Goal: Task Accomplishment & Management: Use online tool/utility

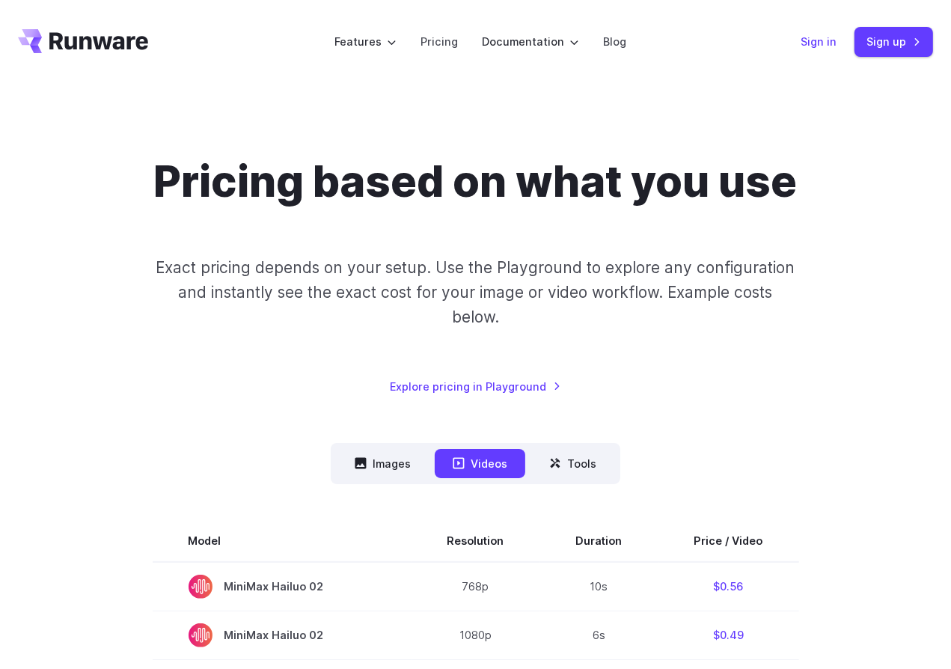
click at [825, 46] on link "Sign in" at bounding box center [818, 41] width 36 height 17
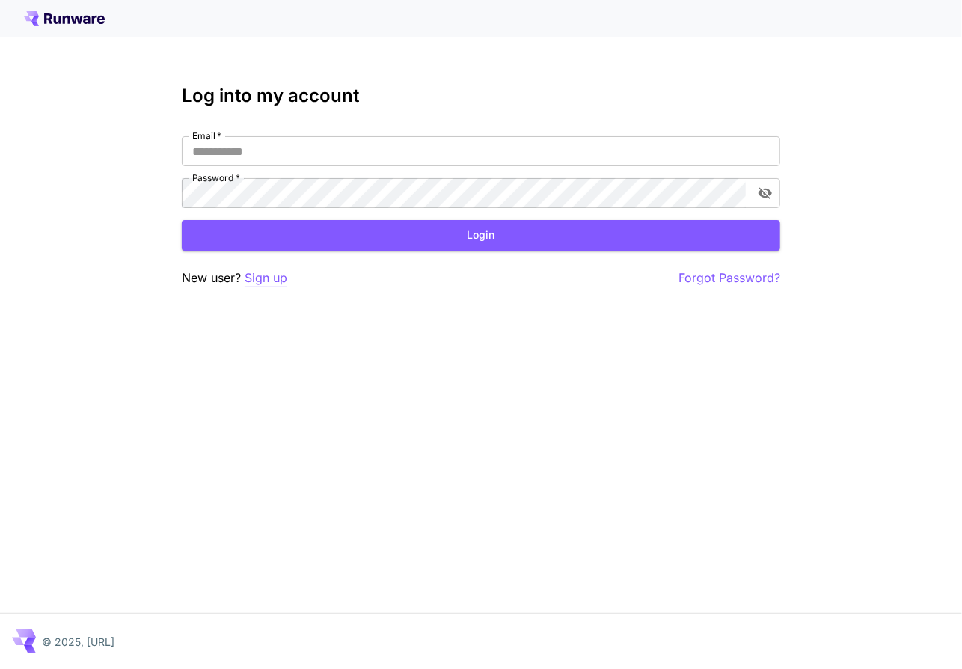
click at [269, 278] on p "Sign up" at bounding box center [266, 278] width 43 height 19
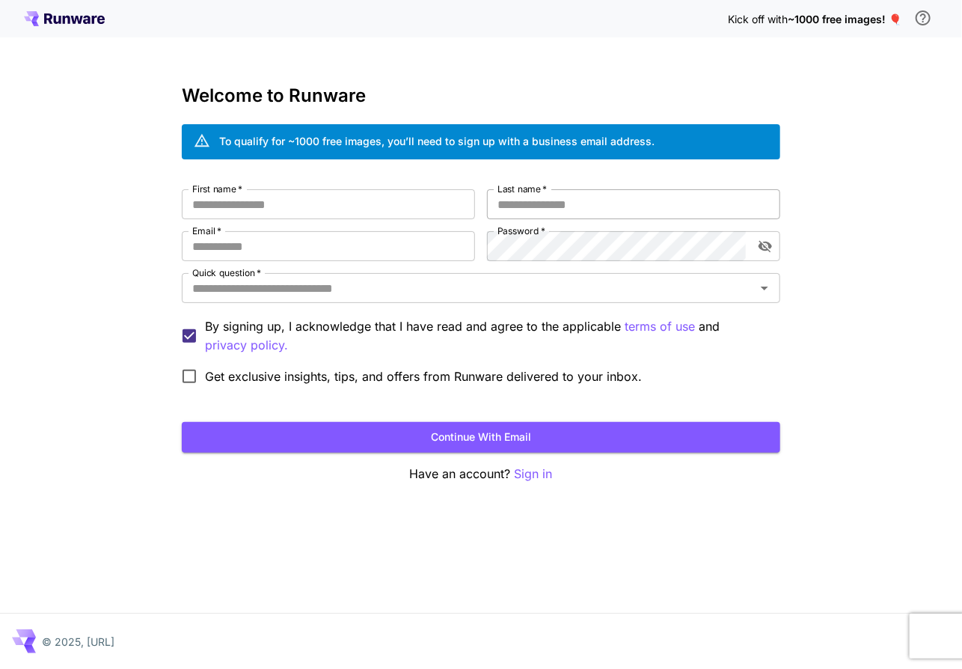
type input "*********"
type input "********"
type input "**********"
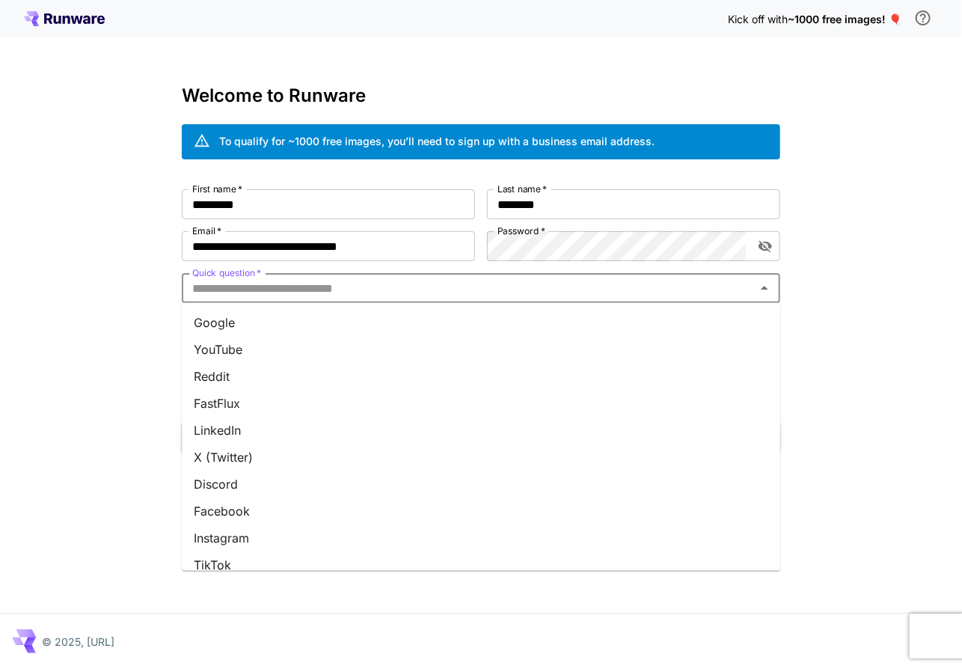
click at [450, 291] on input "Quick question   *" at bounding box center [468, 288] width 565 height 21
click at [234, 429] on li "LinkedIn" at bounding box center [481, 430] width 598 height 27
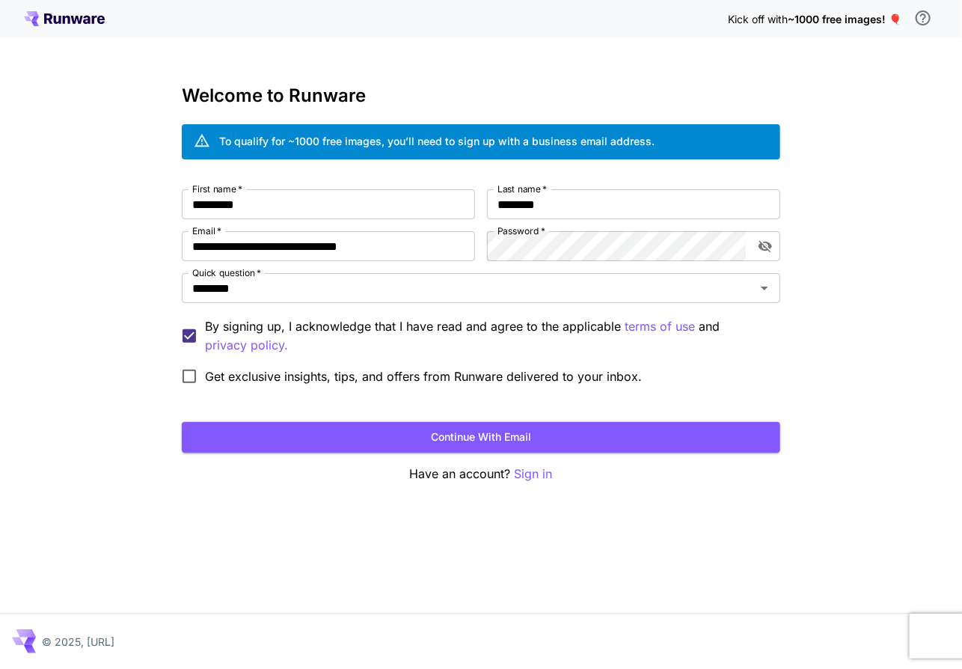
click at [254, 381] on span "Get exclusive insights, tips, and offers from Runware delivered to your inbox." at bounding box center [423, 376] width 437 height 18
click at [477, 435] on button "Continue with email" at bounding box center [481, 437] width 598 height 31
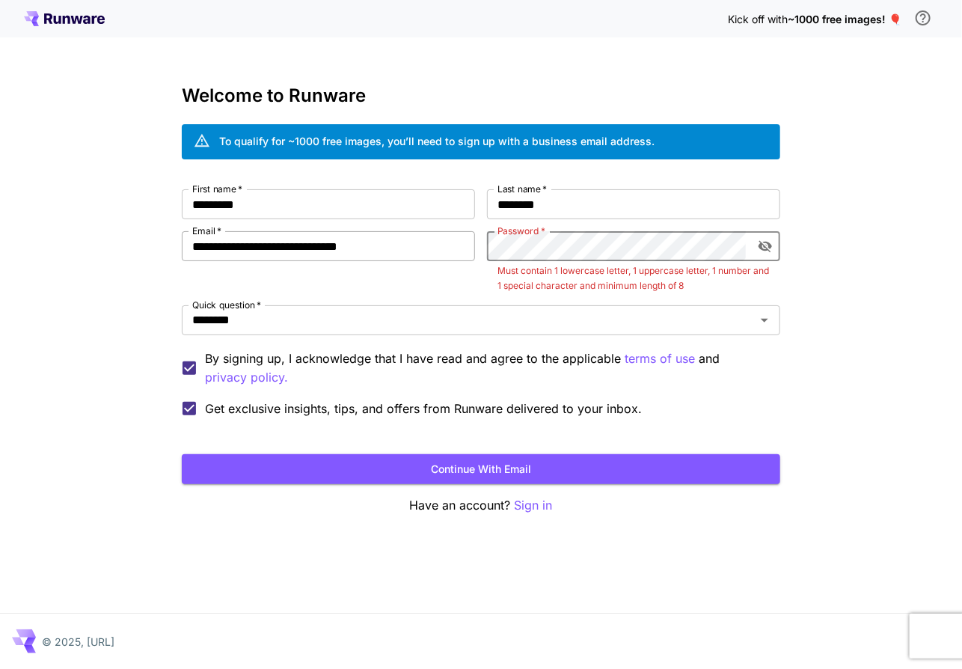
click at [433, 244] on div "**********" at bounding box center [481, 306] width 598 height 235
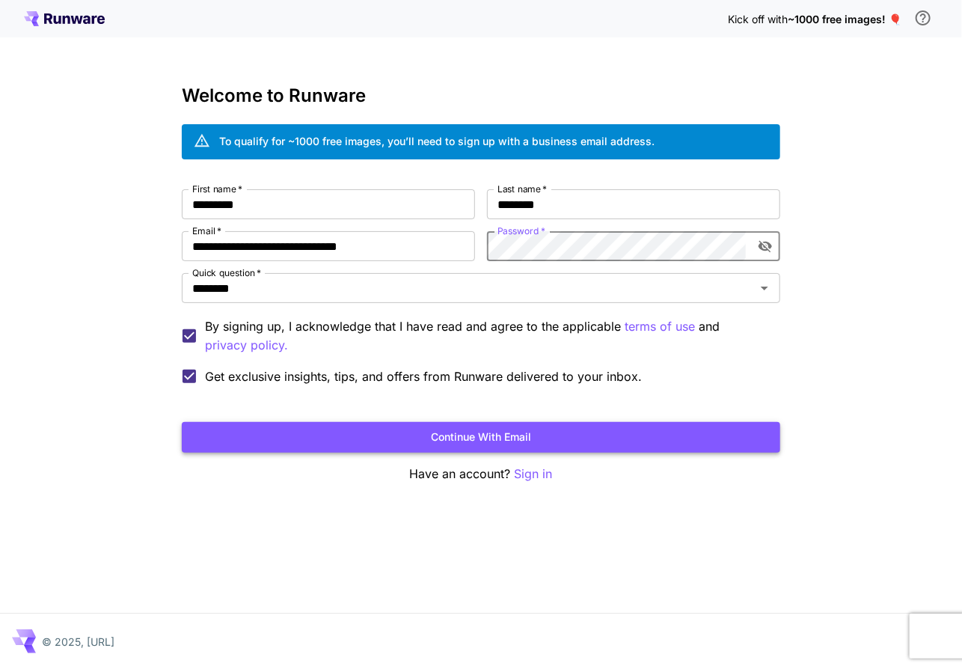
click at [495, 437] on button "Continue with email" at bounding box center [481, 437] width 598 height 31
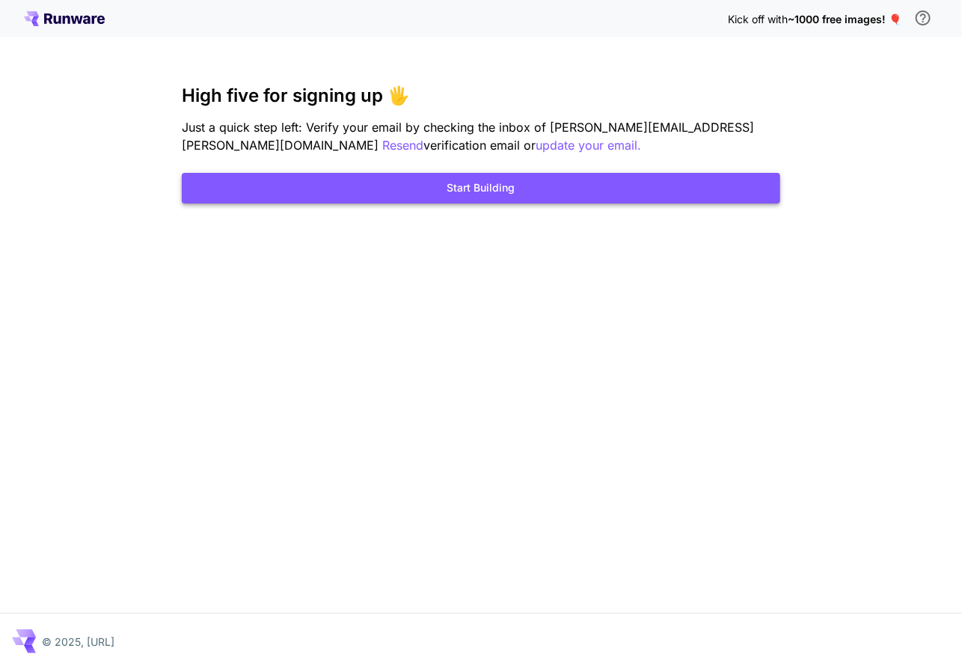
click at [467, 186] on button "Start Building" at bounding box center [481, 188] width 598 height 31
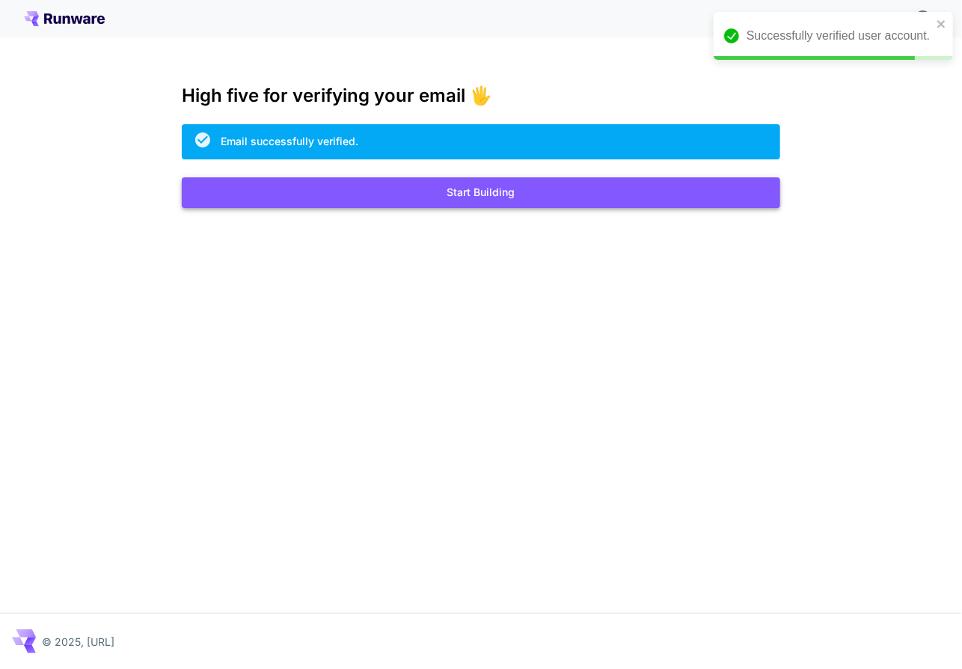
click at [469, 189] on button "Start Building" at bounding box center [481, 192] width 598 height 31
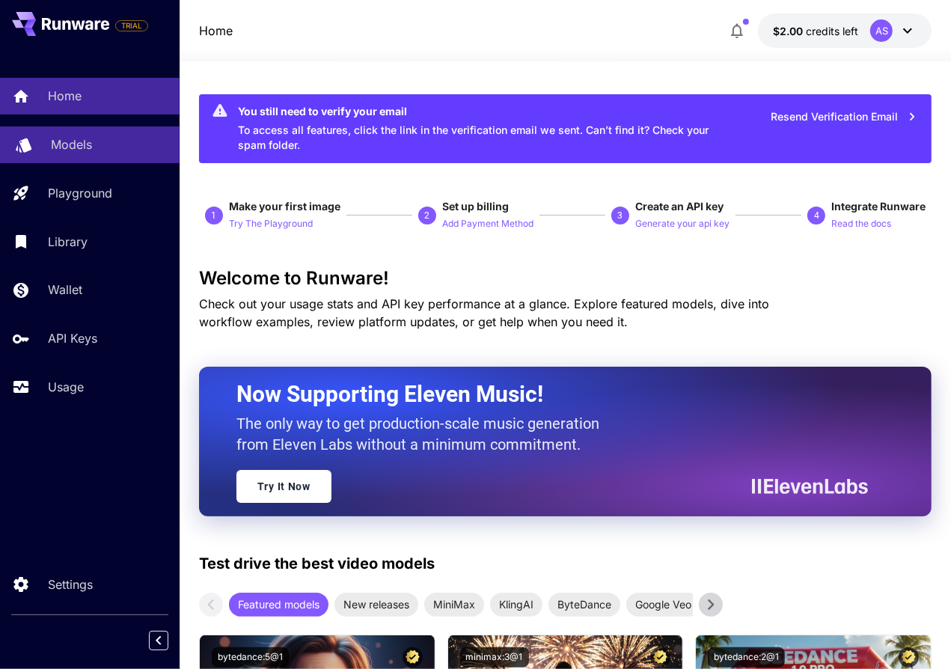
click at [78, 139] on p "Models" at bounding box center [71, 144] width 41 height 18
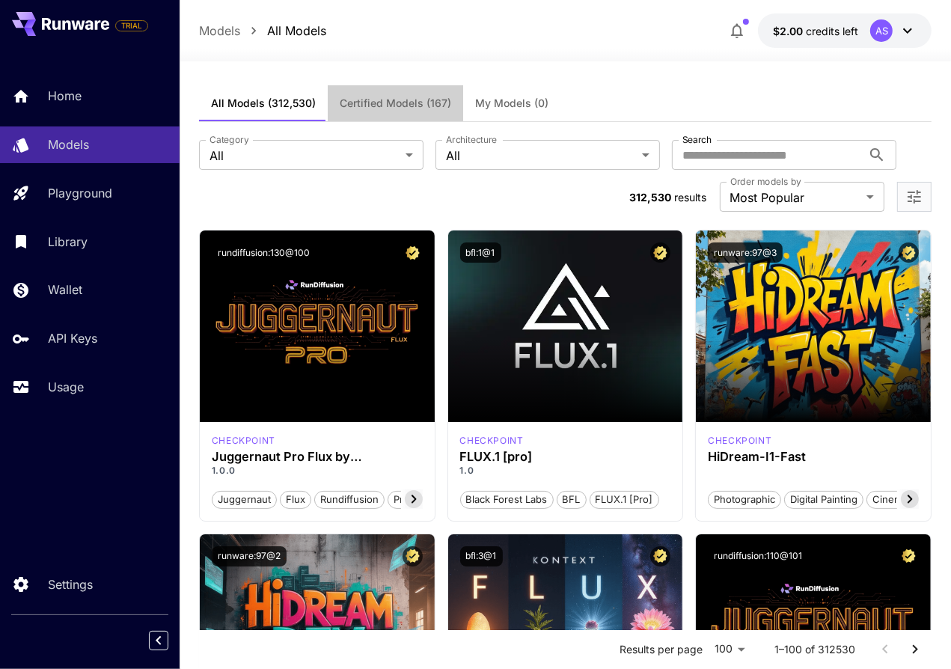
click at [403, 98] on span "Certified Models (167)" at bounding box center [395, 103] width 111 height 13
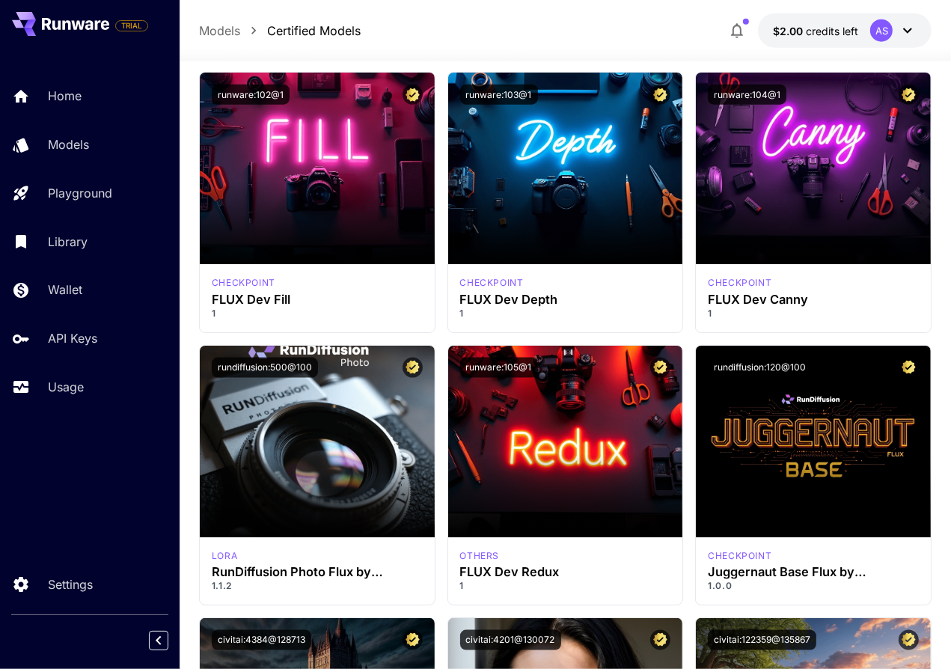
scroll to position [1571, 0]
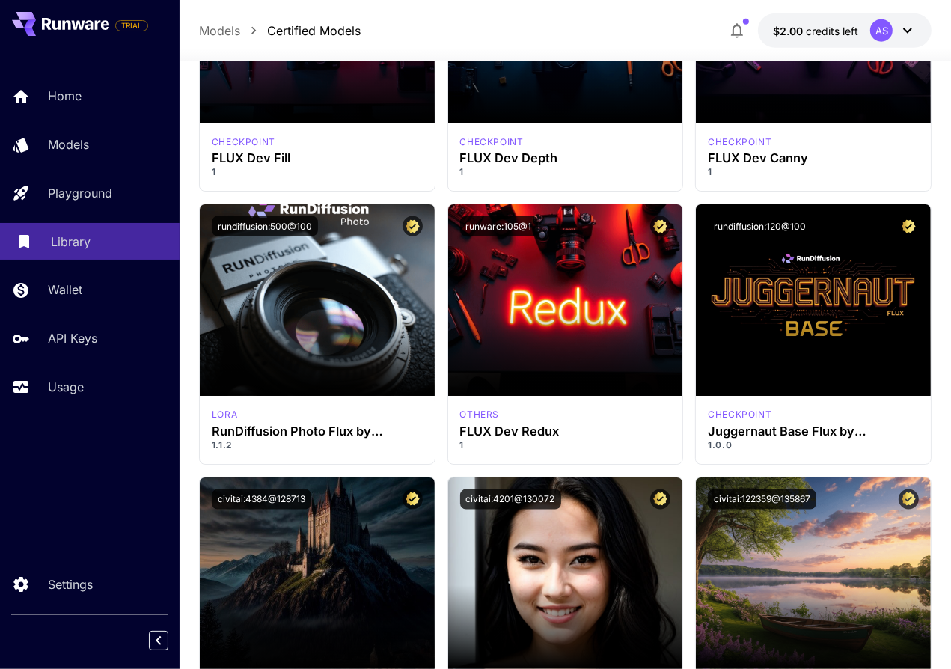
click at [63, 236] on p "Library" at bounding box center [71, 242] width 40 height 18
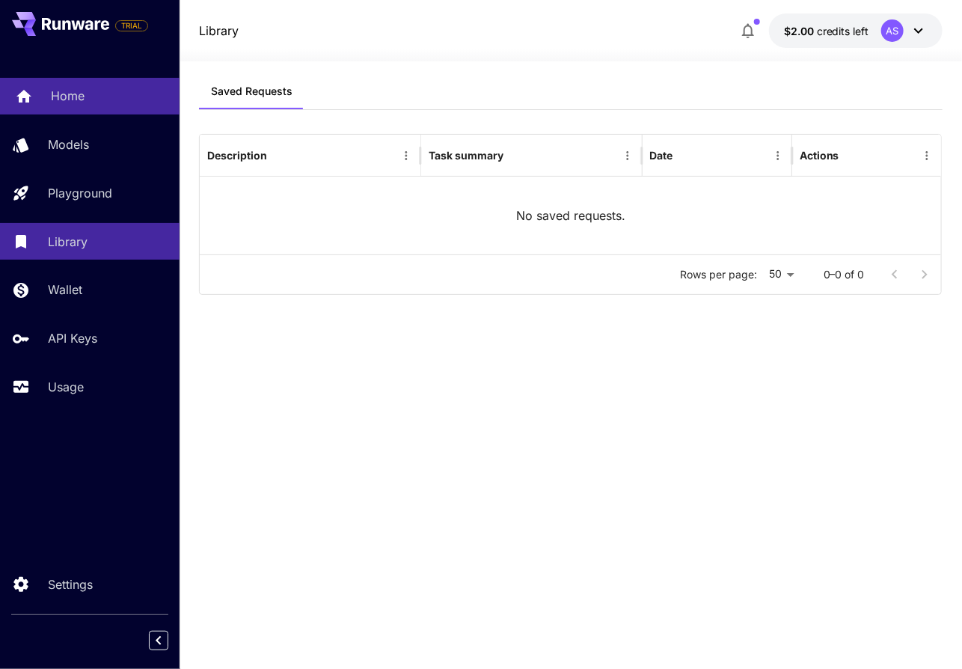
click at [66, 100] on p "Home" at bounding box center [68, 96] width 34 height 18
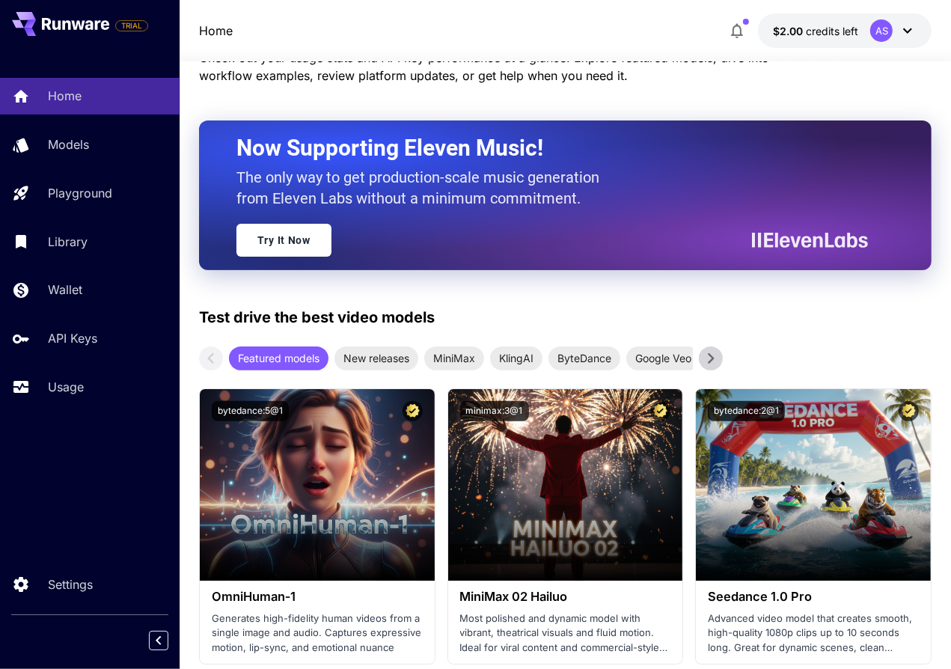
scroll to position [374, 0]
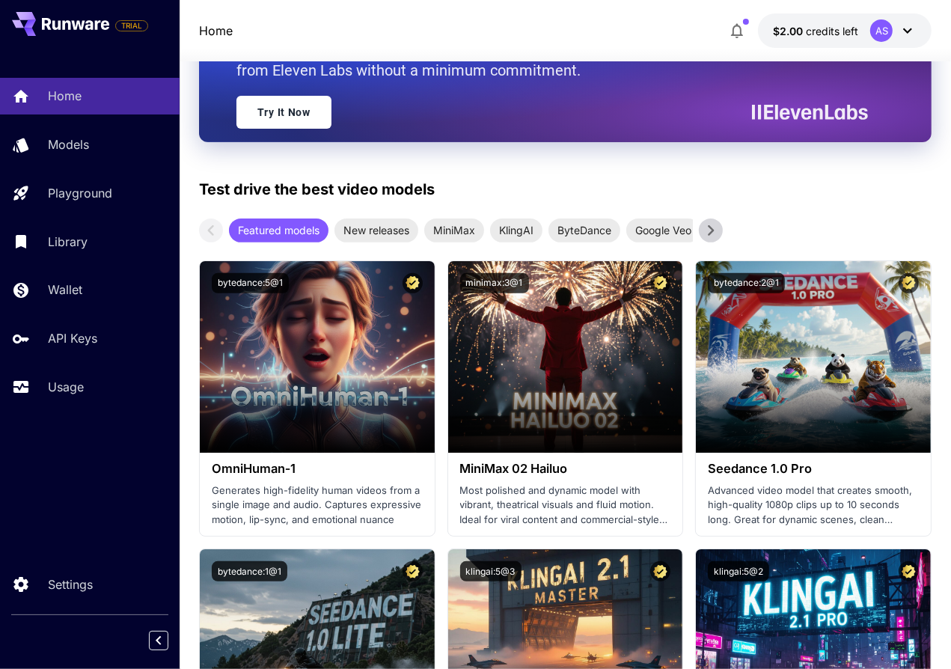
click at [251, 183] on p "Test drive the best video models" at bounding box center [317, 189] width 236 height 22
drag, startPoint x: 251, startPoint y: 183, endPoint x: 360, endPoint y: 183, distance: 109.2
click at [360, 183] on p "Test drive the best video models" at bounding box center [317, 189] width 236 height 22
click at [361, 183] on p "Test drive the best video models" at bounding box center [317, 189] width 236 height 22
drag, startPoint x: 394, startPoint y: 190, endPoint x: 226, endPoint y: 183, distance: 167.7
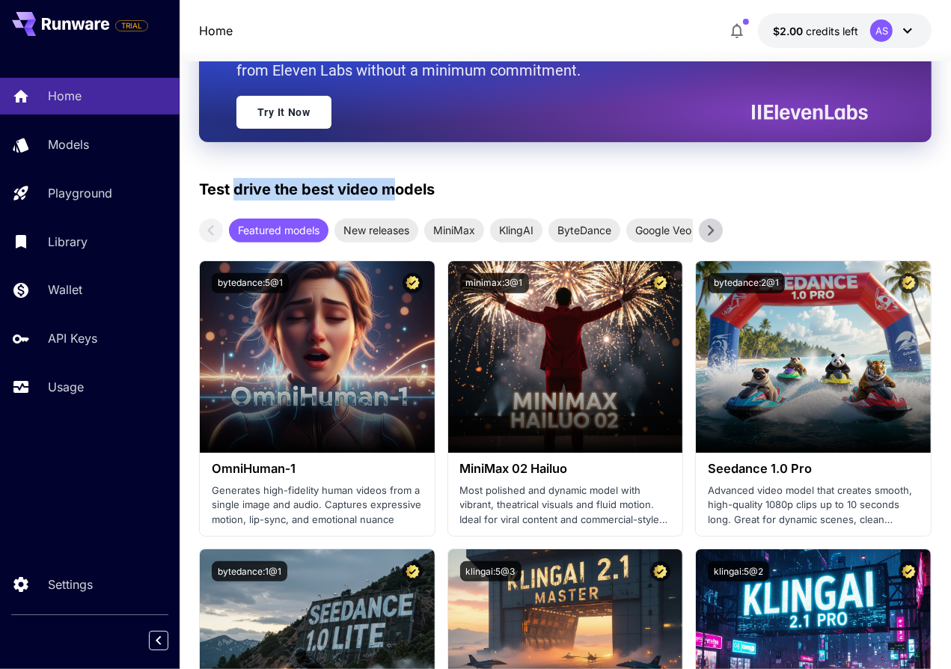
click at [226, 183] on p "Test drive the best video models" at bounding box center [317, 189] width 236 height 22
click at [518, 228] on span "KlingAI" at bounding box center [516, 230] width 52 height 16
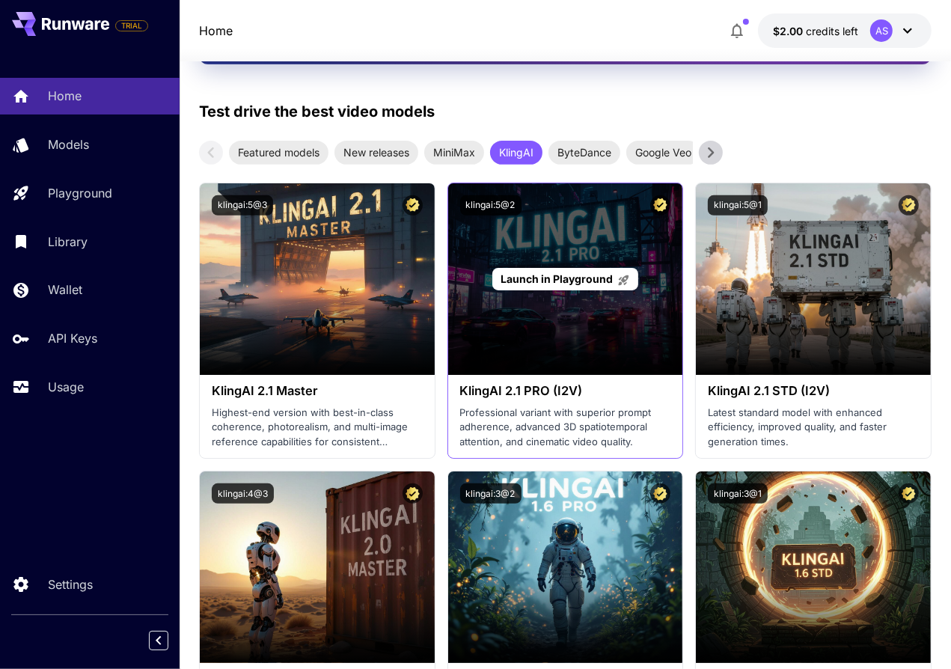
scroll to position [449, 0]
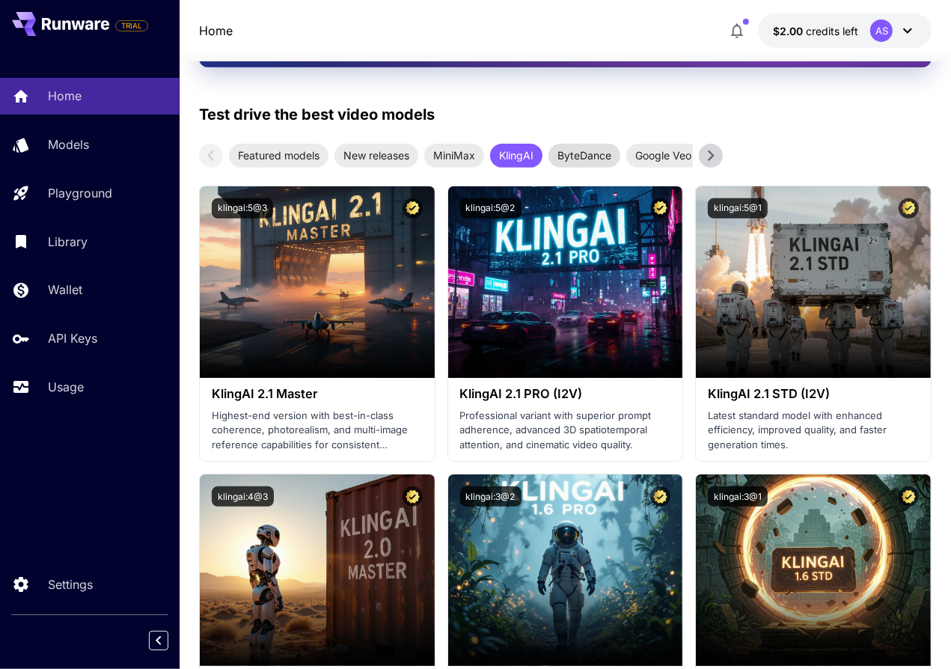
click at [586, 150] on span "ByteDance" at bounding box center [584, 155] width 72 height 16
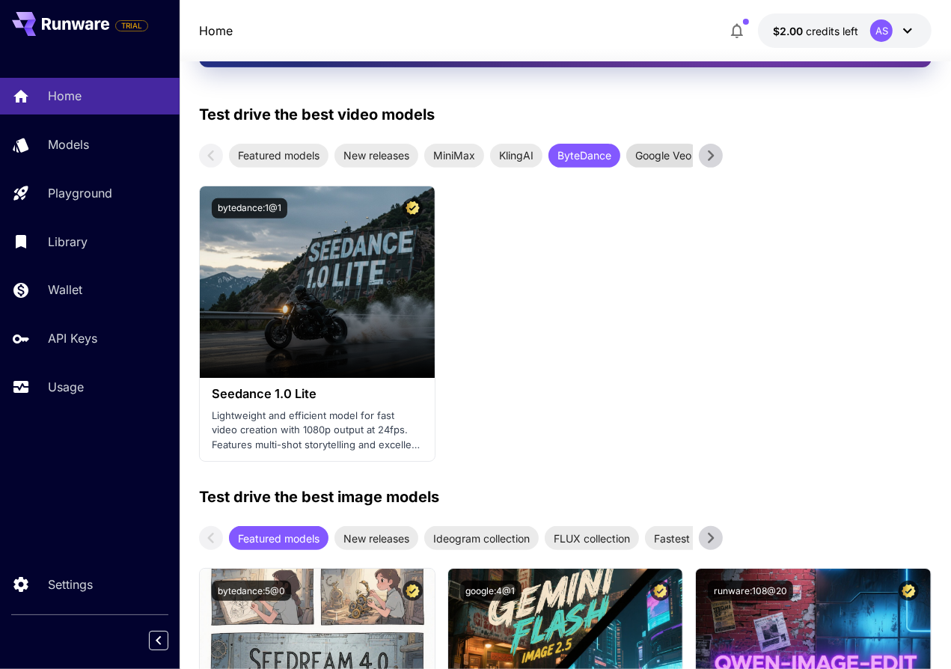
click at [667, 156] on span "Google Veo" at bounding box center [663, 155] width 74 height 16
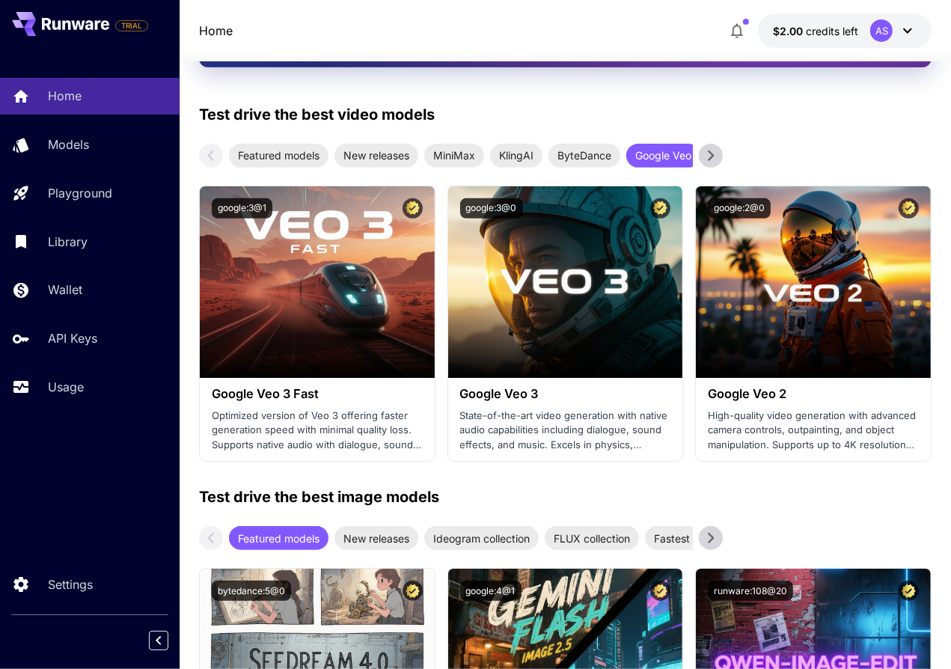
click at [708, 150] on icon at bounding box center [711, 155] width 6 height 10
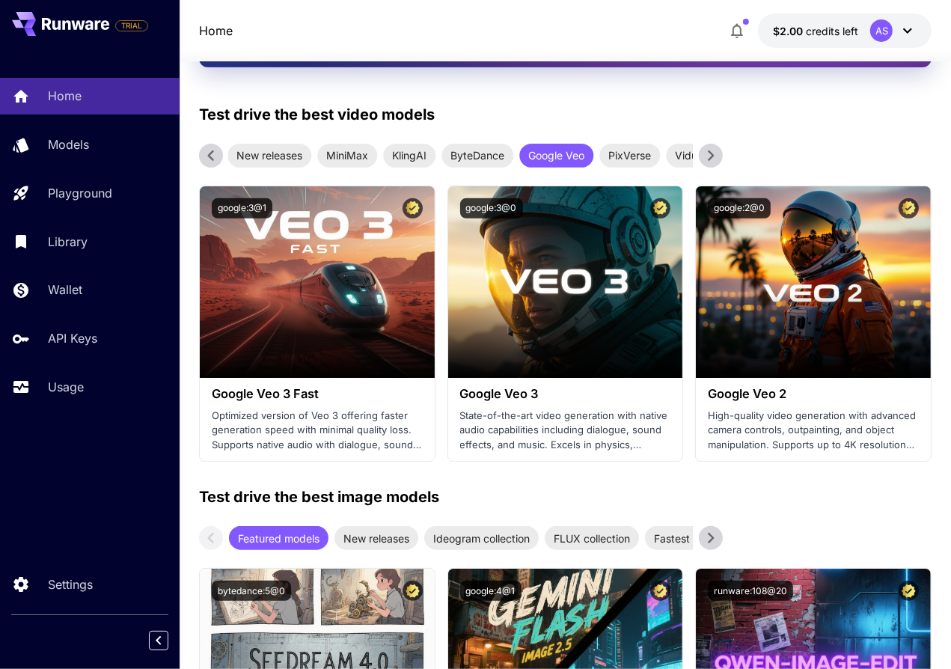
click at [708, 150] on icon at bounding box center [711, 155] width 6 height 10
click at [620, 156] on span "PixVerse" at bounding box center [611, 155] width 61 height 16
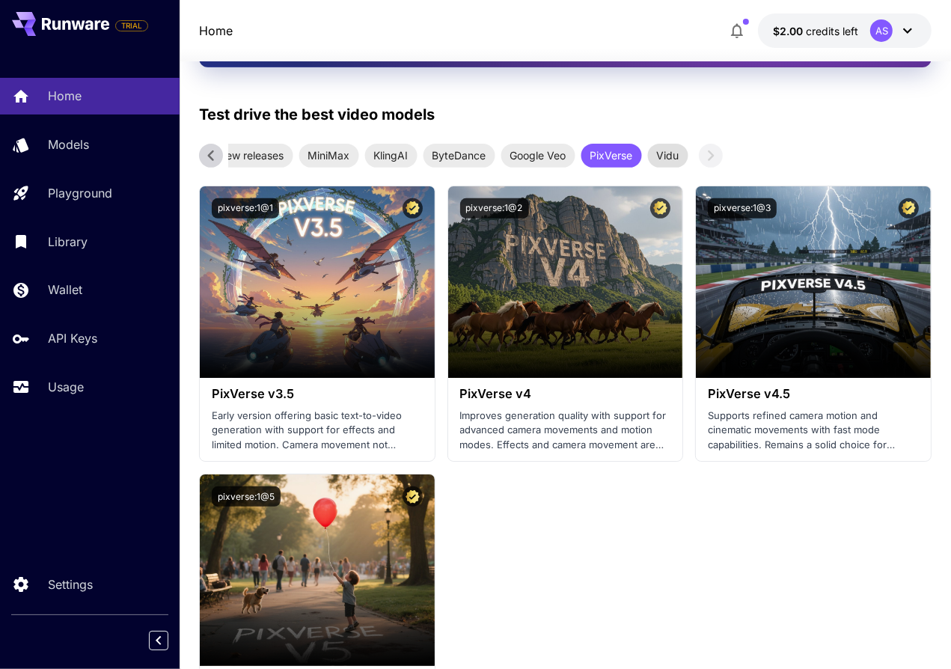
click at [676, 154] on span "Vidu" at bounding box center [667, 155] width 40 height 16
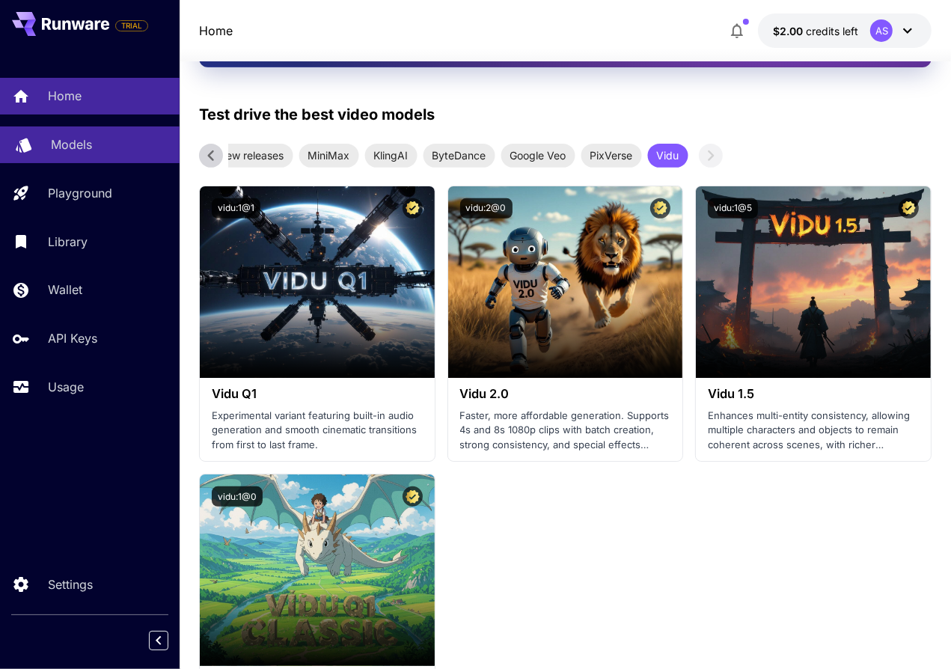
click at [64, 138] on p "Models" at bounding box center [71, 144] width 41 height 18
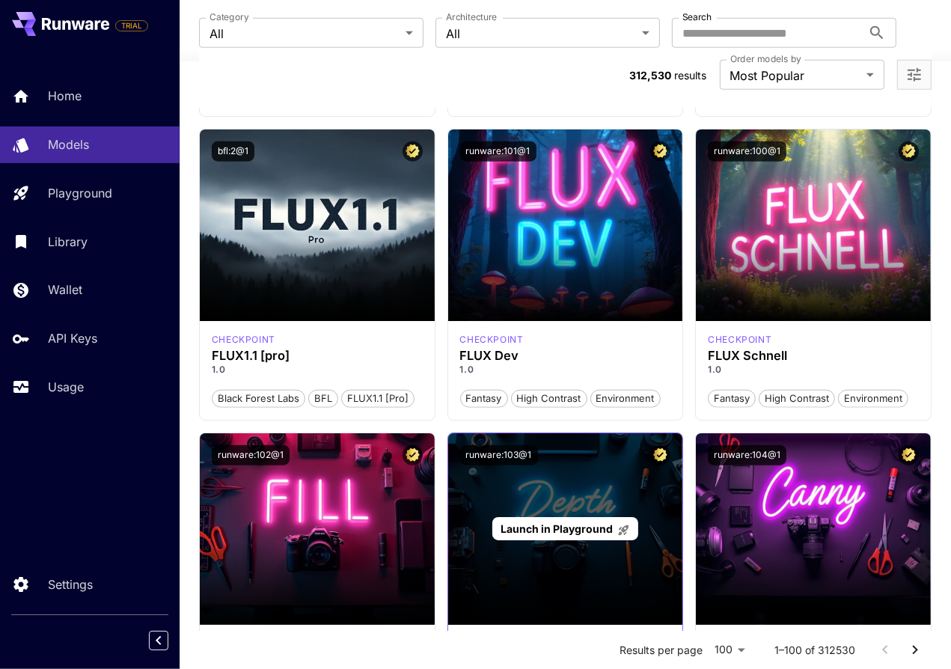
scroll to position [1496, 0]
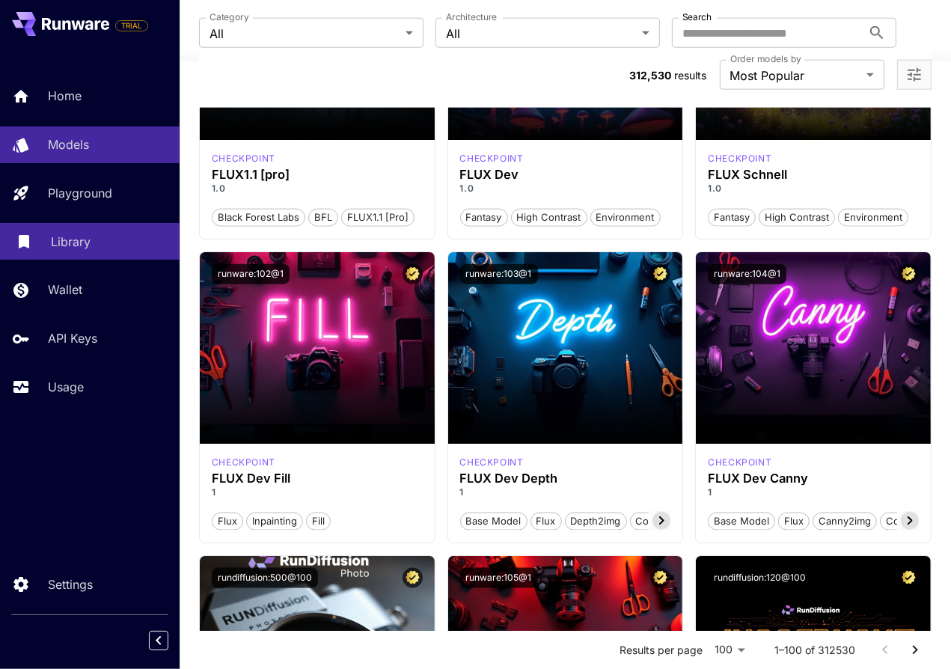
click at [61, 241] on p "Library" at bounding box center [71, 242] width 40 height 18
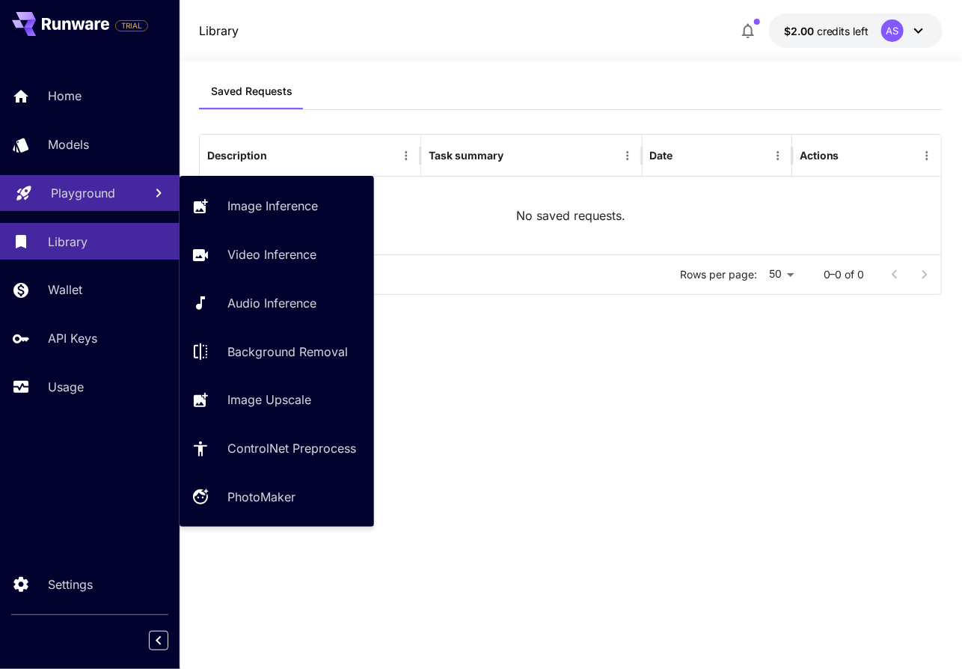
click at [105, 192] on p "Playground" at bounding box center [83, 193] width 64 height 18
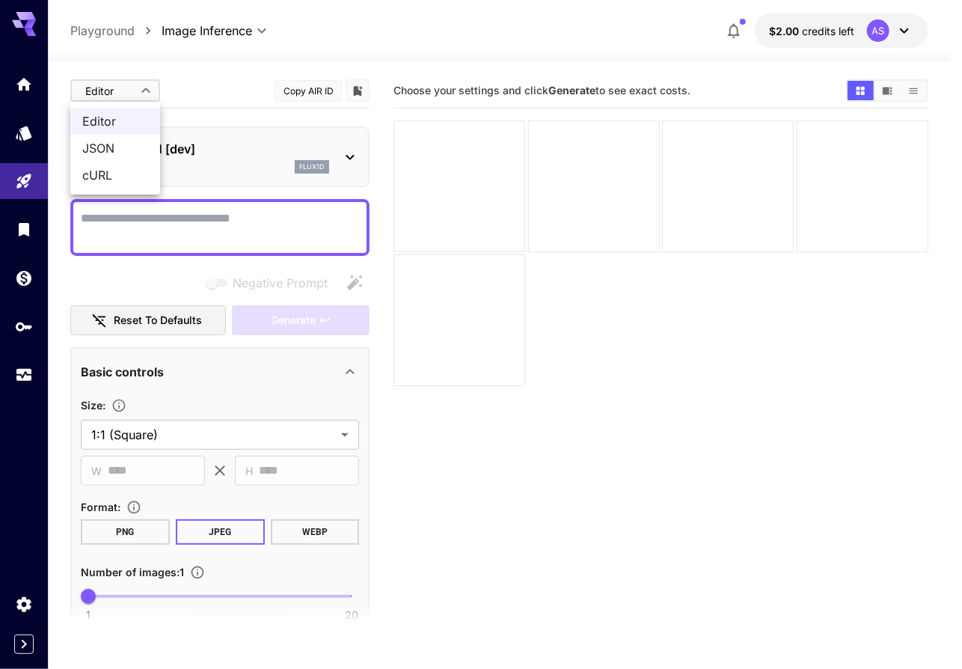
click at [148, 88] on div at bounding box center [481, 334] width 962 height 669
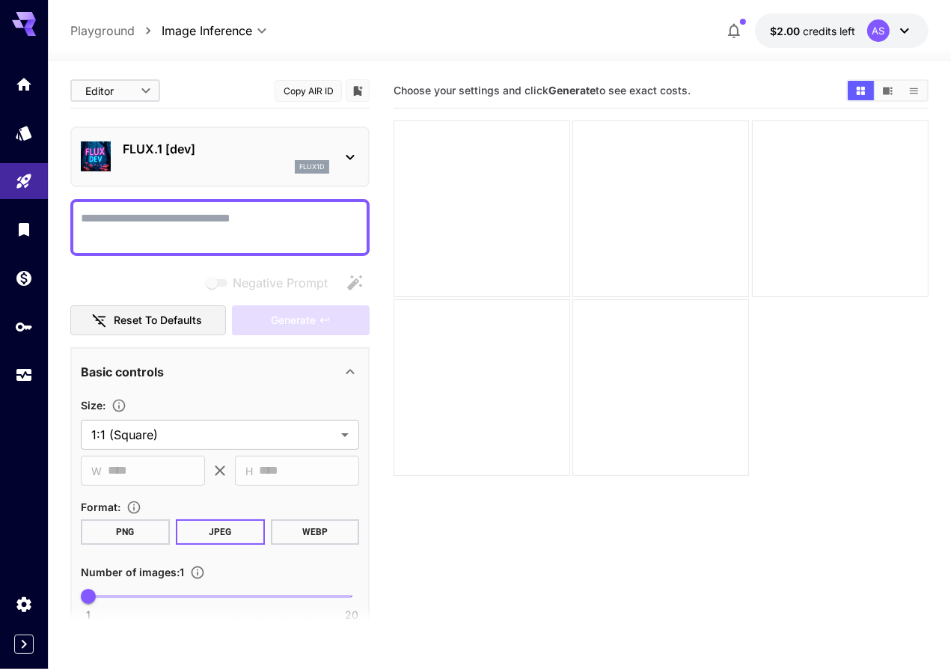
scroll to position [150, 0]
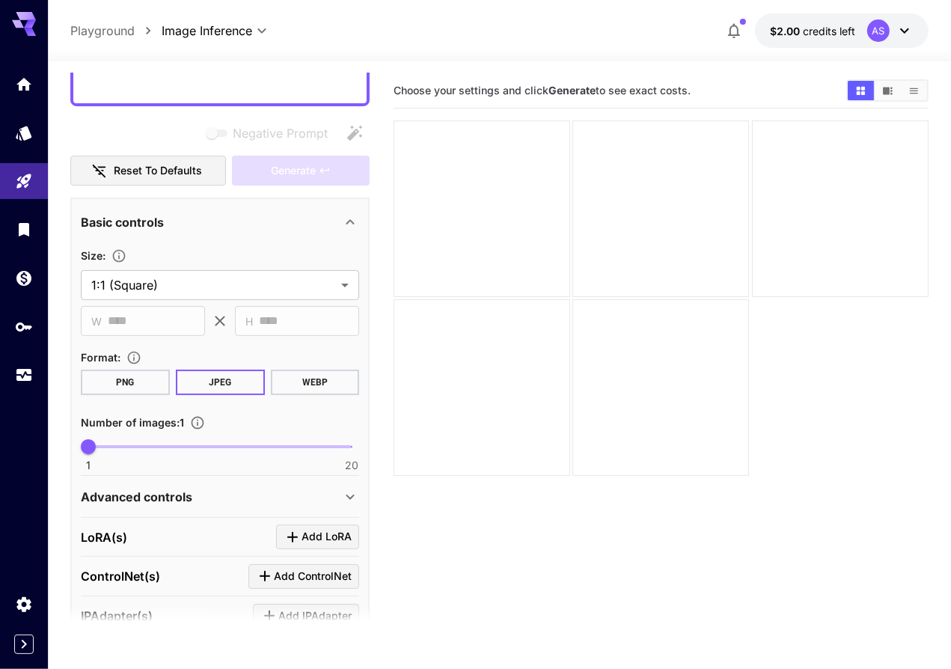
click at [144, 381] on button "PNG" at bounding box center [125, 382] width 89 height 25
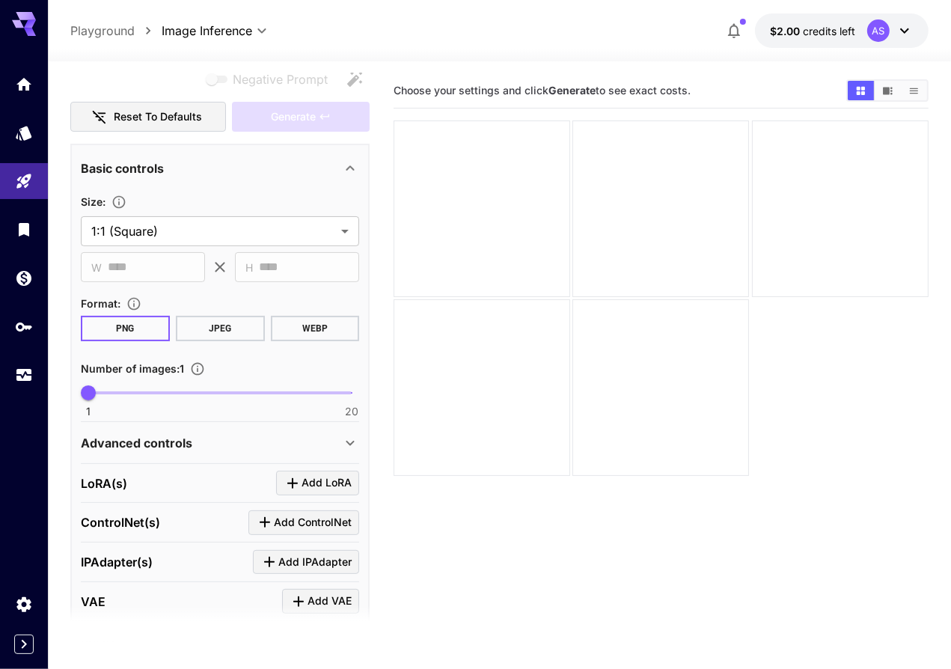
scroll to position [116, 0]
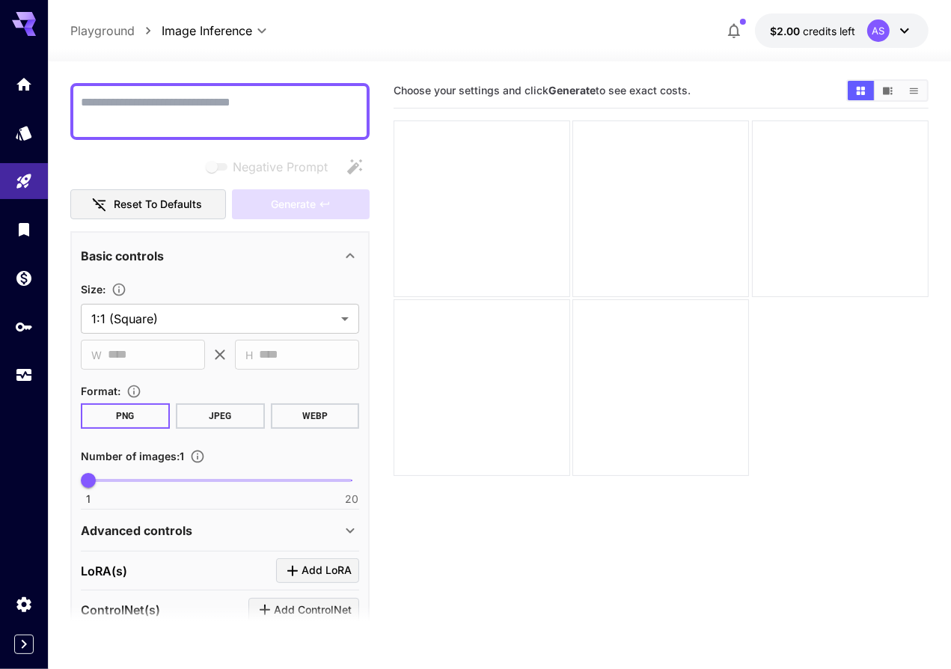
click at [295, 105] on textarea "Negative Prompt" at bounding box center [220, 112] width 278 height 36
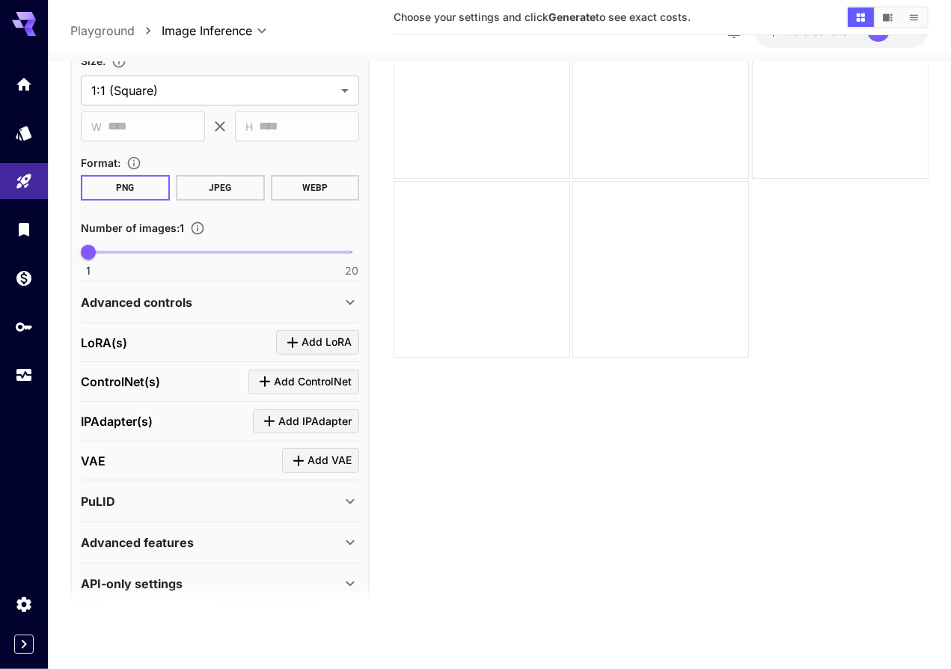
scroll to position [340, 0]
